Goal: Task Accomplishment & Management: Use online tool/utility

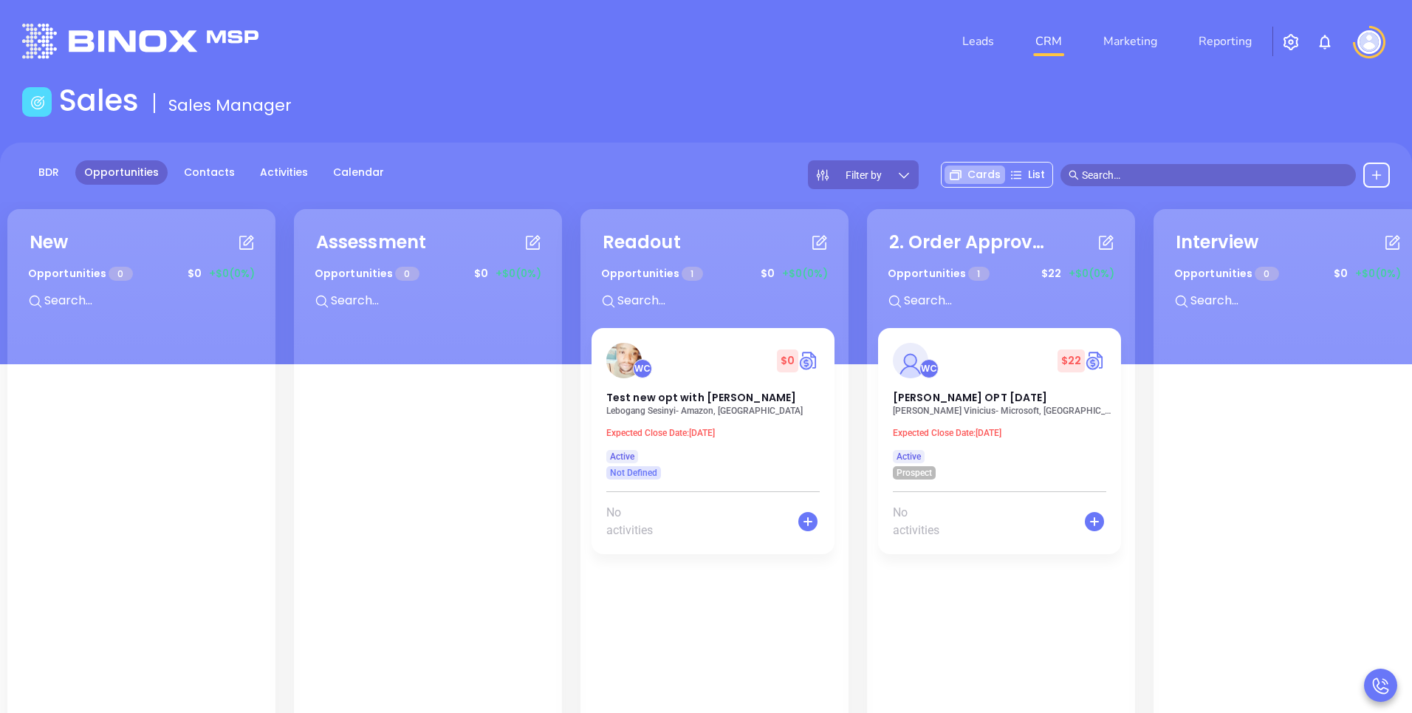
click at [1280, 49] on button "button" at bounding box center [1290, 41] width 35 height 27
click at [1288, 44] on img "button" at bounding box center [1291, 42] width 18 height 18
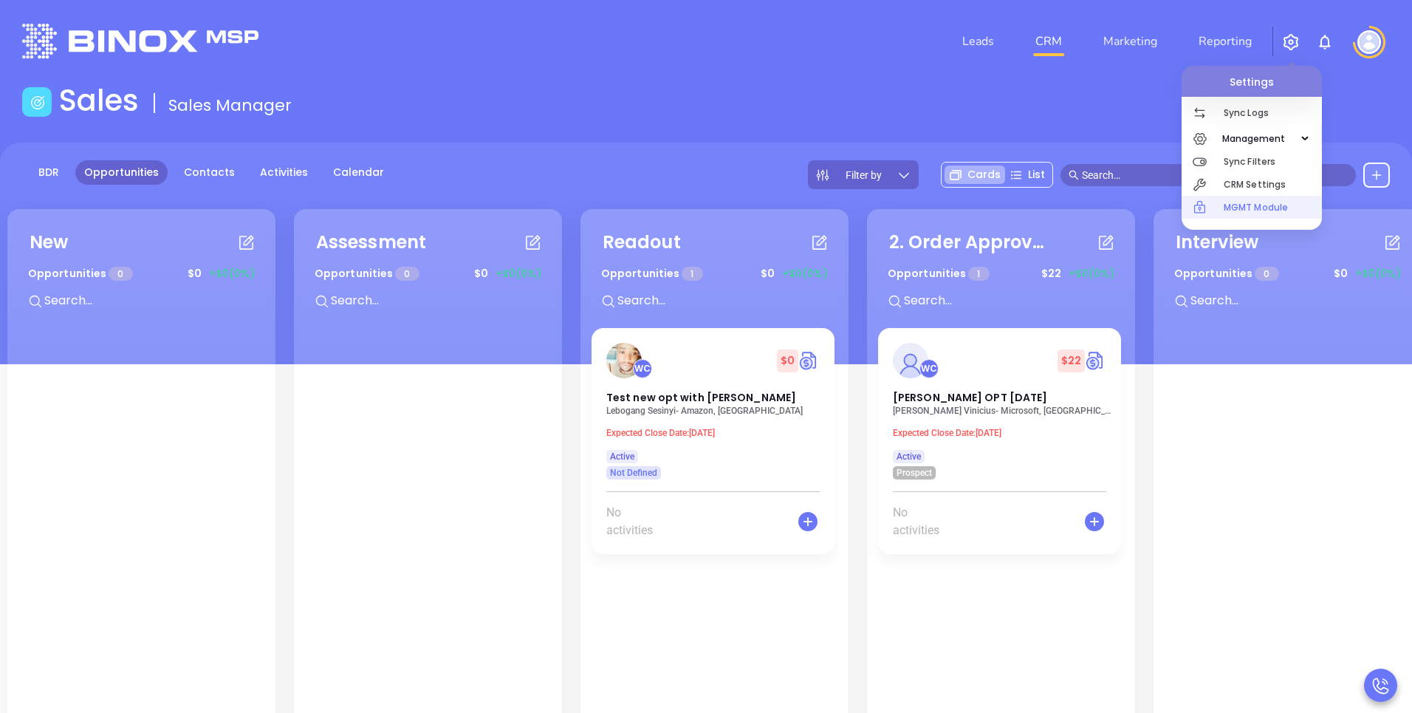
click at [1231, 212] on p "MGMT Module" at bounding box center [1272, 207] width 98 height 23
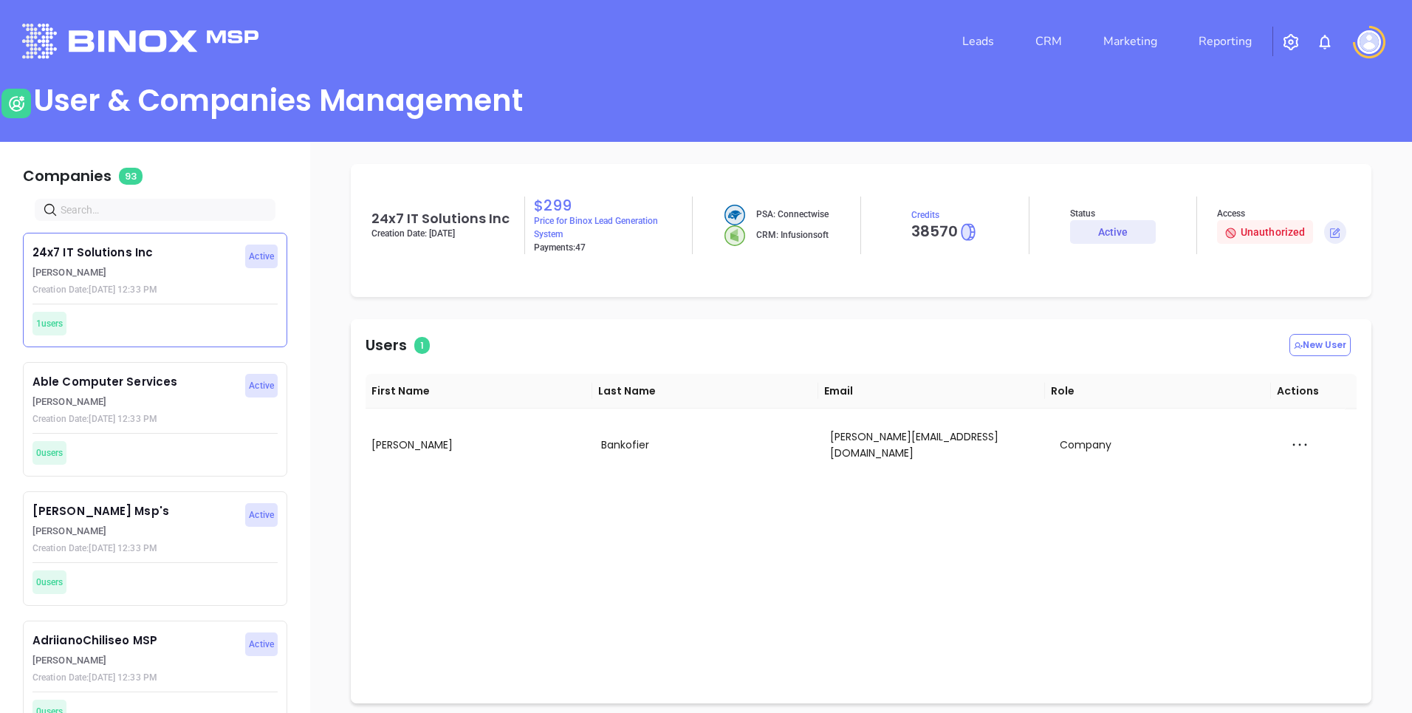
click at [185, 216] on input "text" at bounding box center [158, 210] width 195 height 16
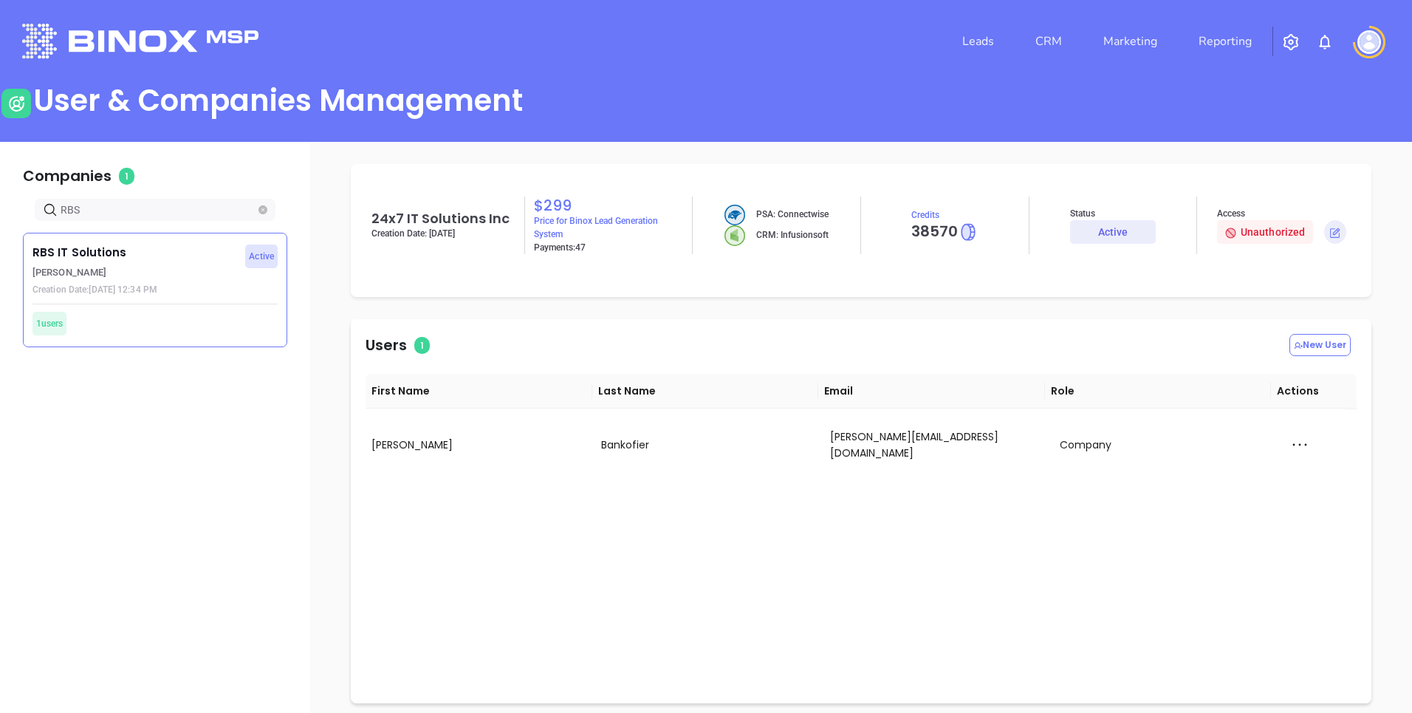
type input "RBS"
click at [174, 265] on p "[PERSON_NAME]" at bounding box center [134, 272] width 205 height 15
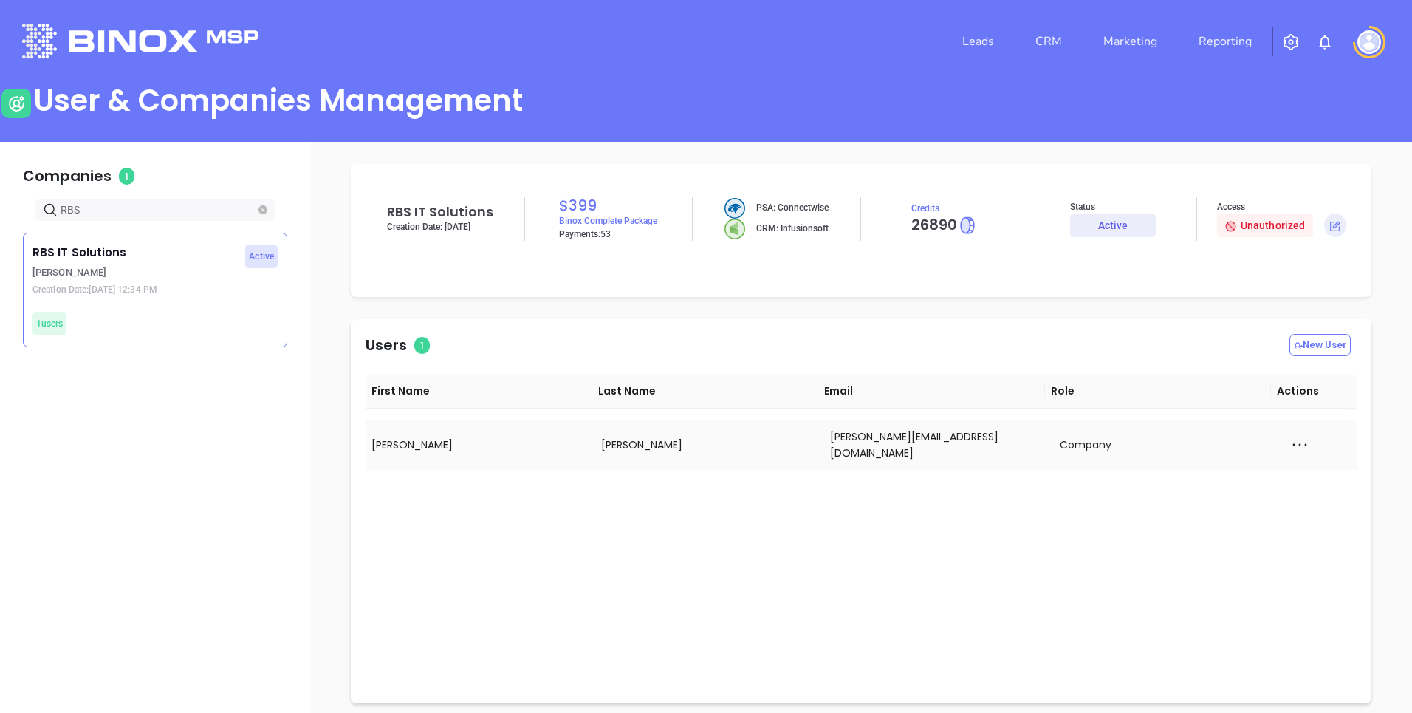
click at [1288, 439] on icon at bounding box center [1299, 444] width 22 height 22
click at [1310, 501] on div "Impersonate" at bounding box center [1331, 496] width 98 height 16
click at [1288, 444] on icon at bounding box center [1299, 444] width 22 height 22
click at [1306, 501] on div "Impersonate" at bounding box center [1331, 496] width 98 height 16
